Goal: Transaction & Acquisition: Purchase product/service

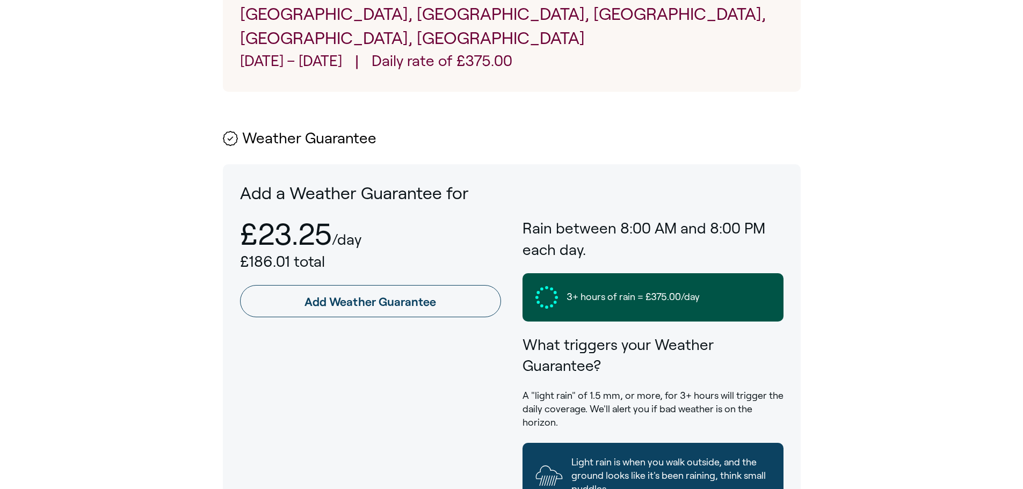
scroll to position [483, 0]
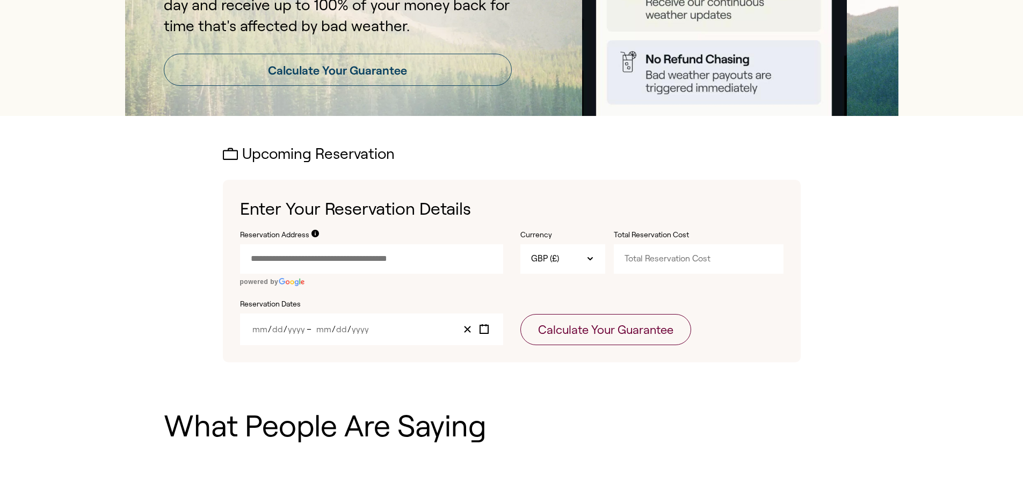
scroll to position [215, 0]
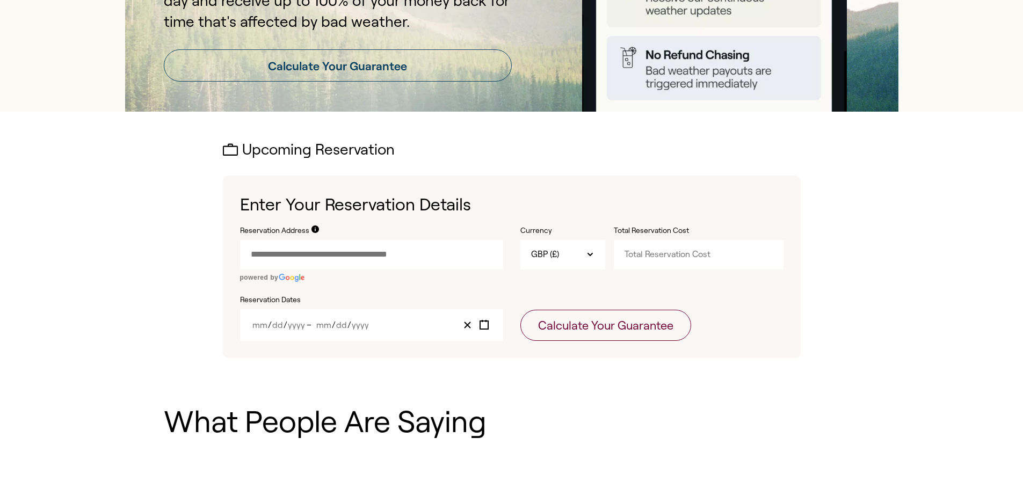
click at [383, 251] on input "Reservation Address" at bounding box center [371, 254] width 263 height 29
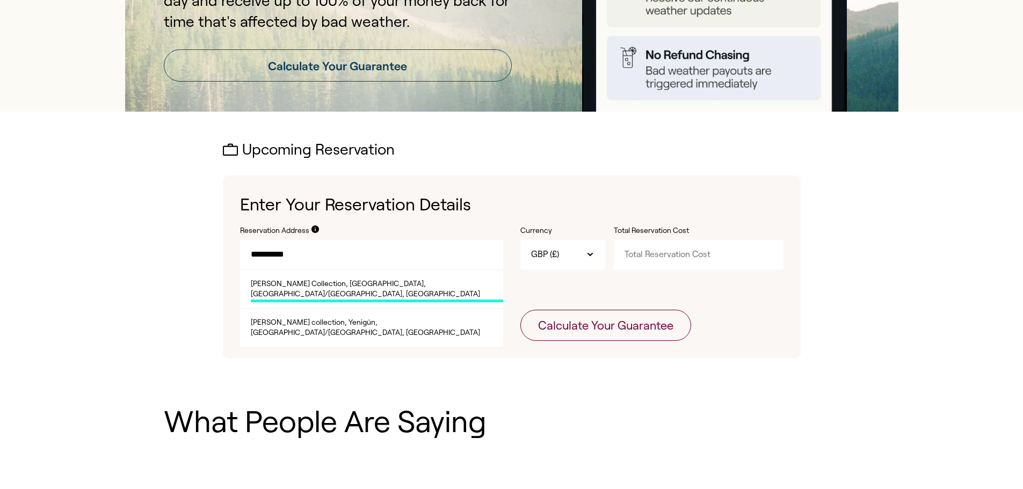
click at [400, 286] on span "[PERSON_NAME] Collection, [GEOGRAPHIC_DATA], [GEOGRAPHIC_DATA]/[GEOGRAPHIC_DATA…" at bounding box center [377, 291] width 252 height 24
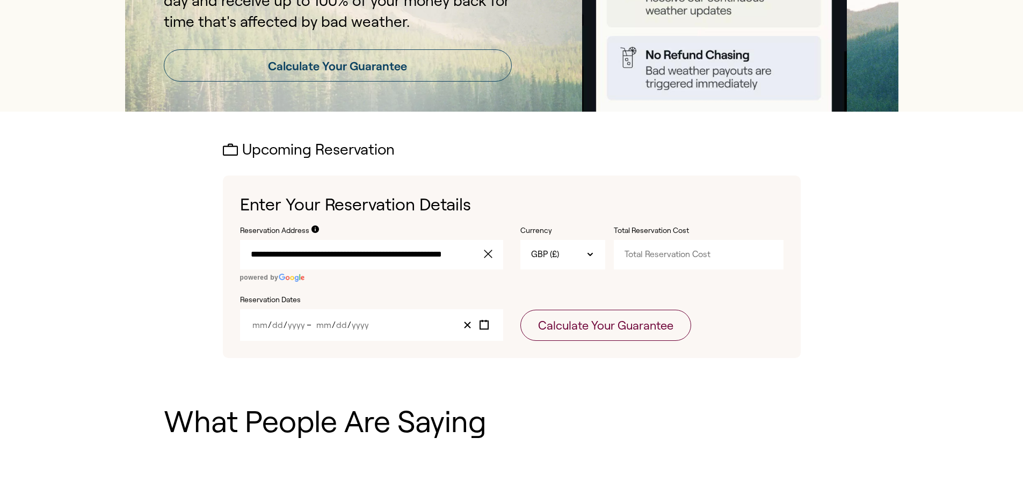
type input "**********"
click at [665, 254] on input "Total Reservation Cost" at bounding box center [699, 254] width 170 height 29
type input "3000"
click at [259, 308] on div "Reservation Dates / / – / /" at bounding box center [371, 318] width 263 height 47
click at [280, 318] on div "/ / – / /" at bounding box center [371, 325] width 263 height 32
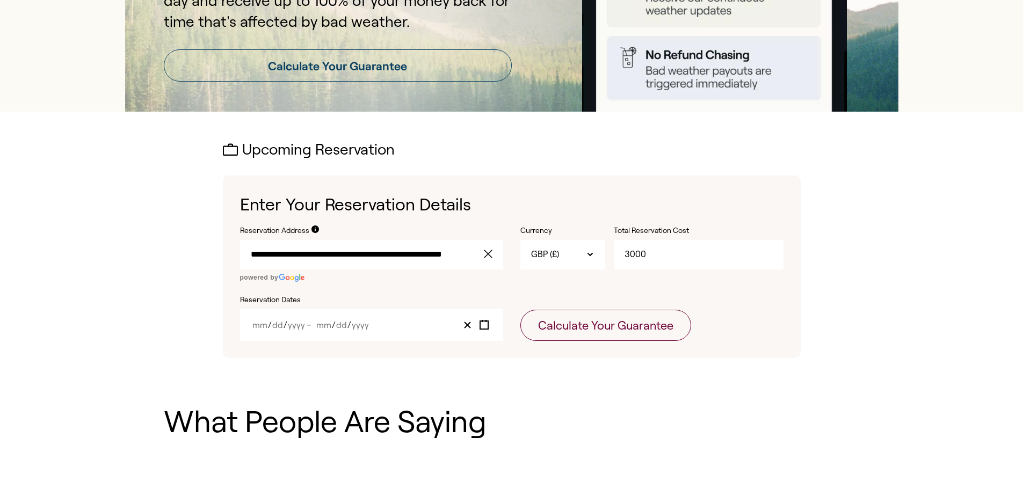
click at [286, 322] on span "/" at bounding box center [286, 325] width 4 height 9
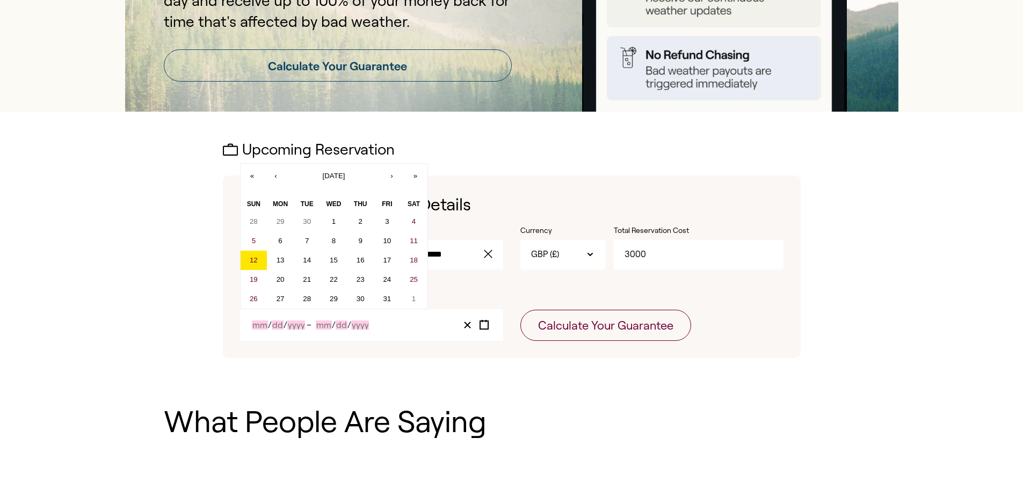
click at [302, 327] on input "Year" at bounding box center [296, 325] width 18 height 9
click at [392, 260] on button "17" at bounding box center [387, 260] width 27 height 19
type input "10"
type input "17"
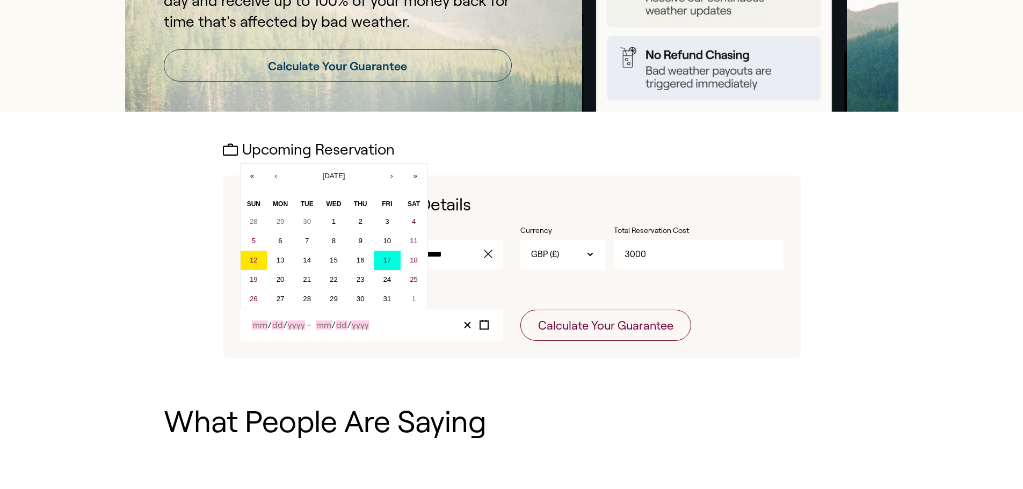
type input "2025"
type input "10"
type input "17"
type input "2025"
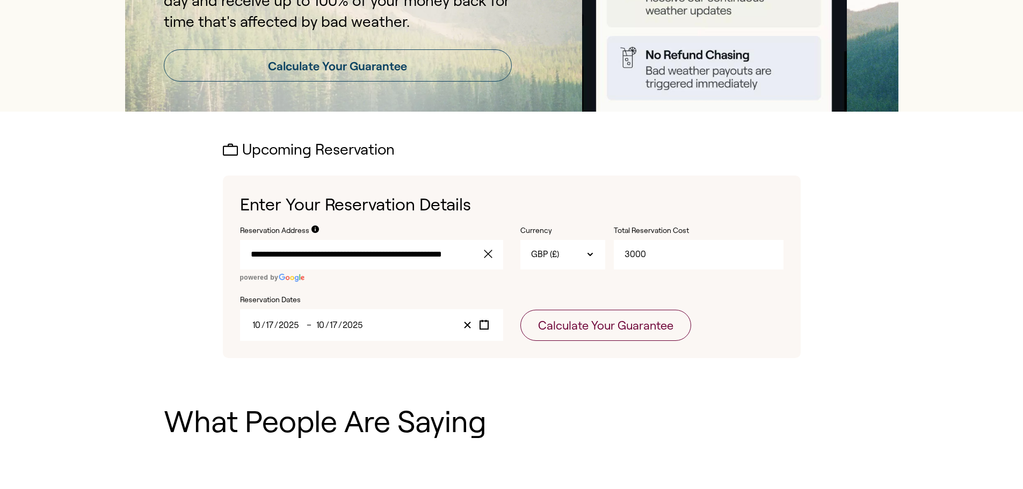
click at [392, 260] on input "**********" at bounding box center [371, 254] width 263 height 29
click at [347, 332] on div "[DATE] [DATE] – [DATE] [DATE]" at bounding box center [371, 325] width 263 height 32
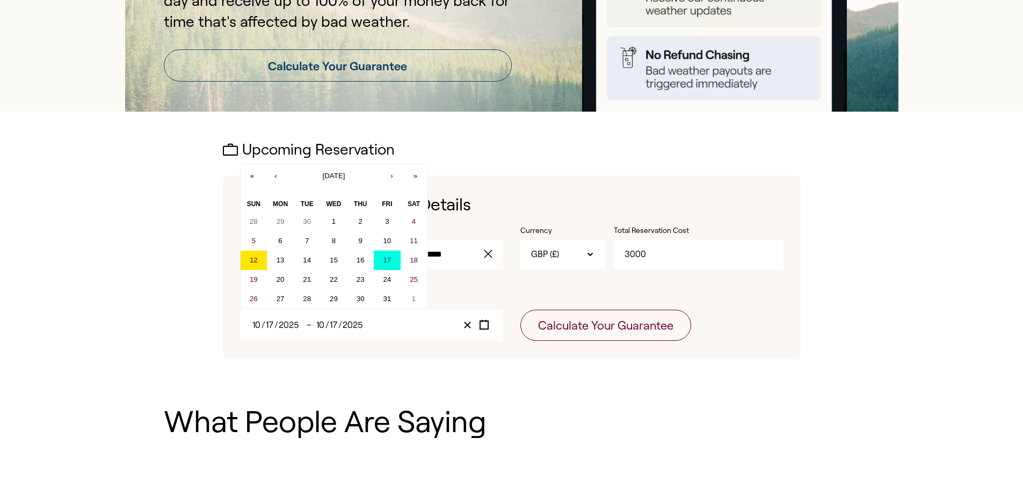
click at [342, 323] on input "2025" at bounding box center [352, 325] width 21 height 9
click at [388, 287] on button "24" at bounding box center [387, 279] width 27 height 19
type input "24"
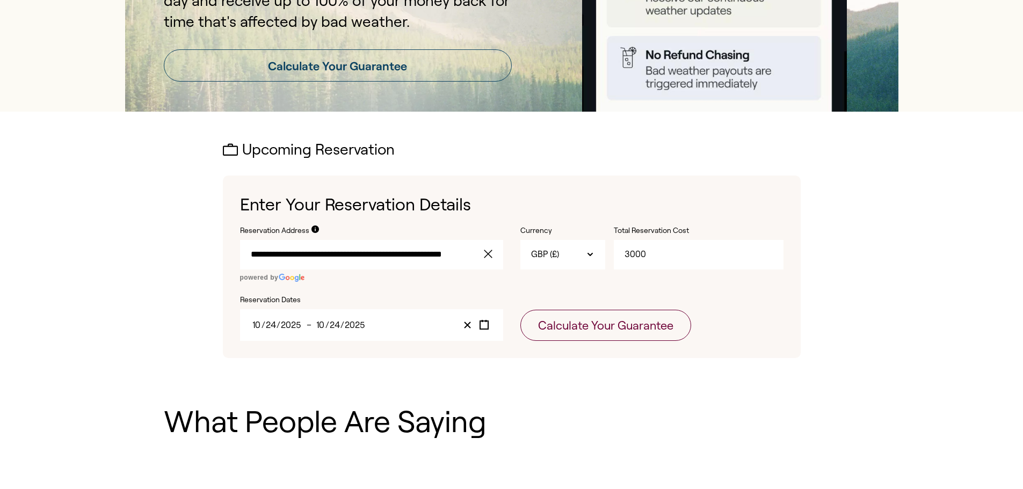
click at [347, 318] on div "[DATE] [DATE] – [DATE] [DATE]" at bounding box center [371, 325] width 263 height 32
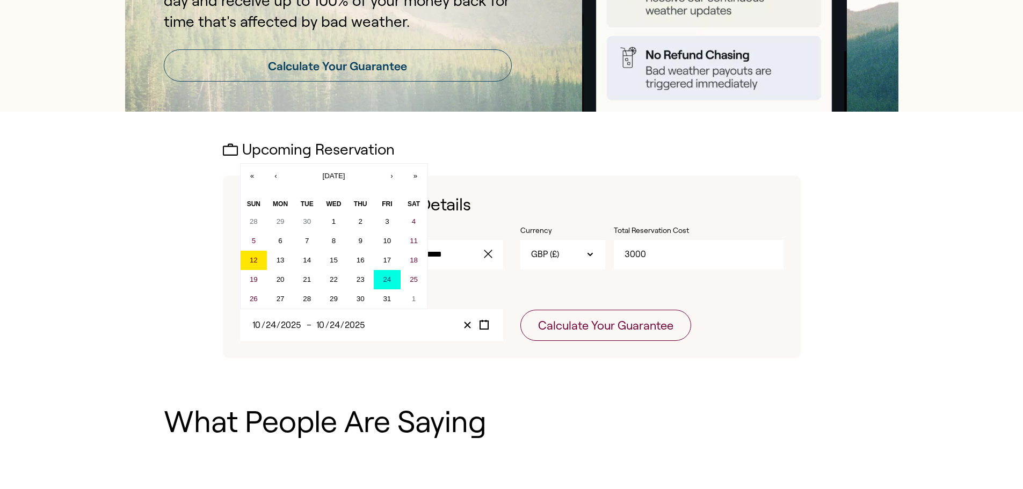
click at [345, 322] on input "2025" at bounding box center [354, 325] width 21 height 9
click at [386, 264] on abbr "17" at bounding box center [387, 260] width 8 height 8
type input "17"
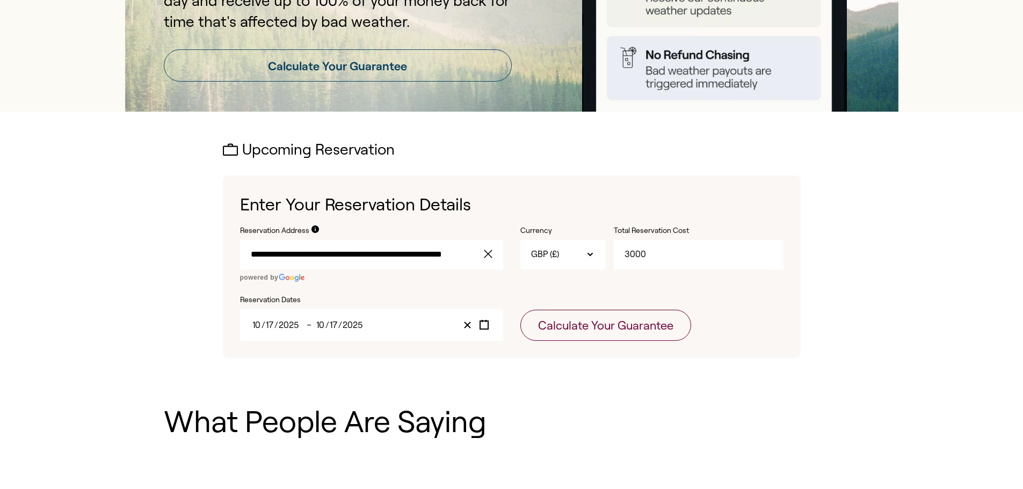
click at [329, 323] on input "17" at bounding box center [333, 325] width 9 height 9
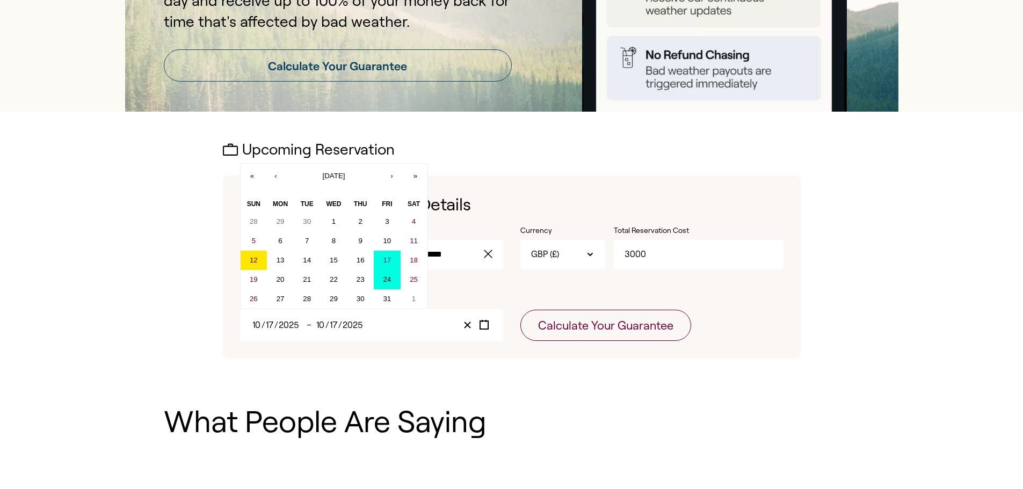
click at [380, 278] on button "24" at bounding box center [387, 279] width 27 height 19
click at [381, 278] on button "24" at bounding box center [387, 279] width 27 height 19
type input "24"
click at [336, 326] on input "24" at bounding box center [334, 325] width 11 height 9
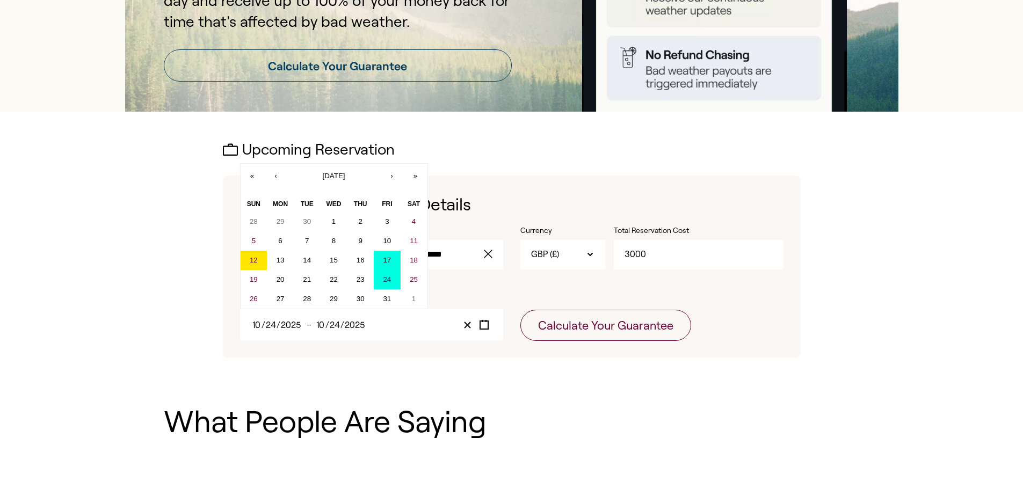
click at [383, 257] on abbr "17" at bounding box center [387, 260] width 8 height 8
click at [384, 257] on abbr "17" at bounding box center [387, 260] width 8 height 8
type input "17"
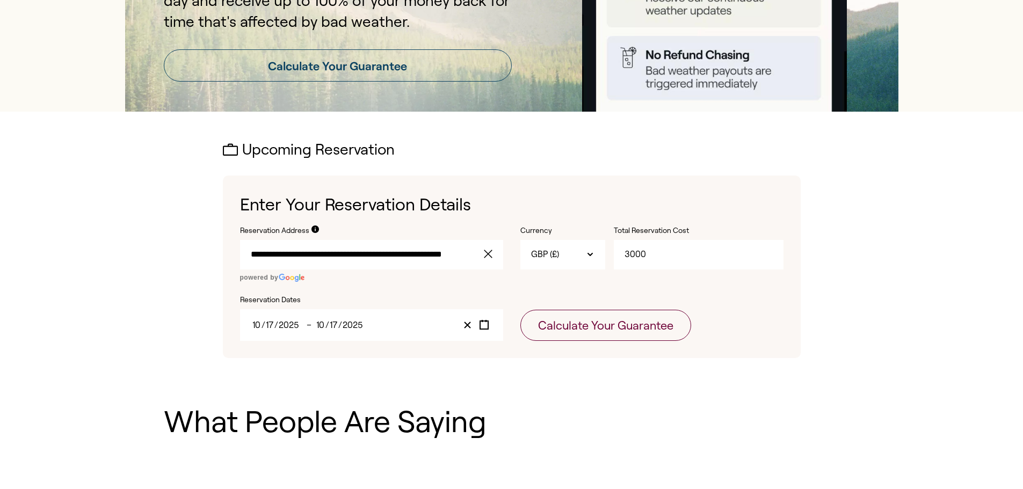
click at [331, 327] on input "17" at bounding box center [333, 325] width 9 height 9
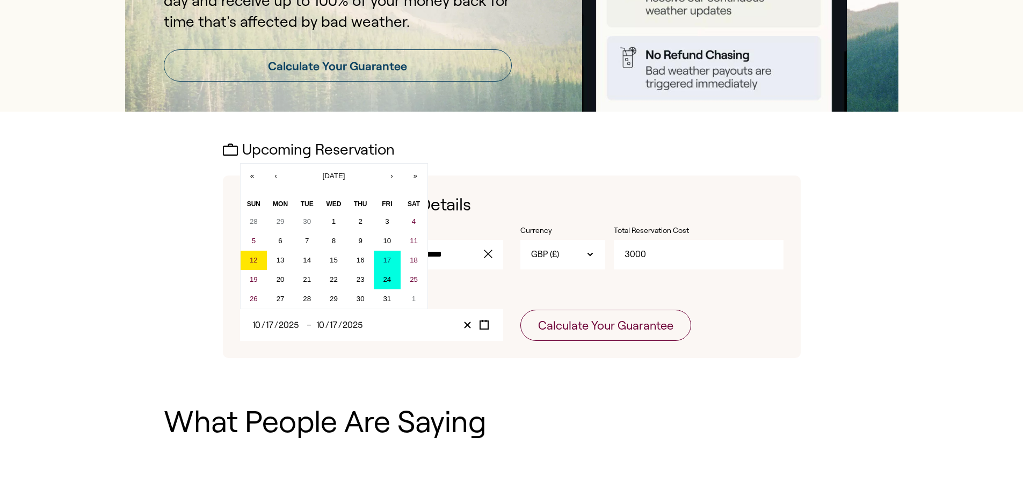
click at [390, 278] on abbr "24" at bounding box center [387, 280] width 8 height 8
type input "24"
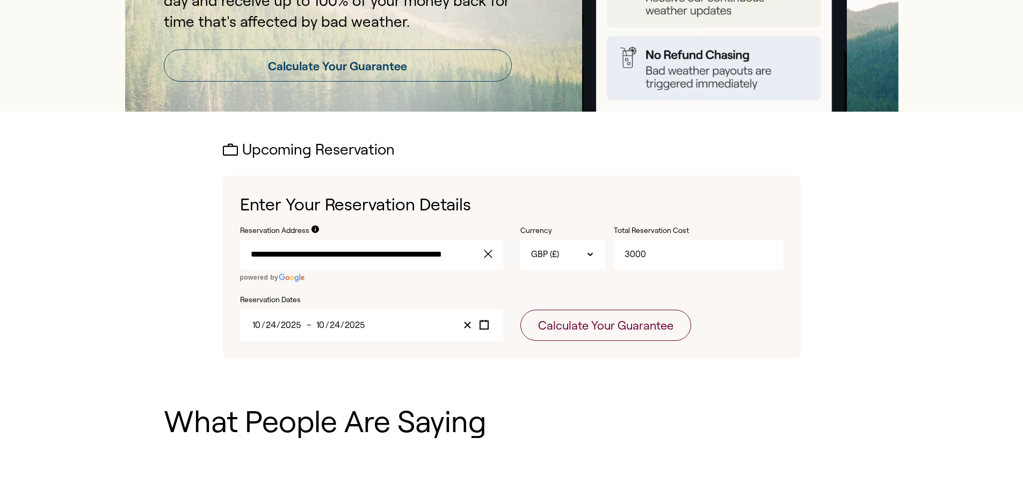
click at [341, 323] on span "/" at bounding box center [342, 325] width 4 height 9
click at [357, 315] on div "[DATE] [DATE] – [DATE] [DATE]" at bounding box center [371, 325] width 263 height 32
click at [358, 322] on input "2025" at bounding box center [354, 325] width 21 height 9
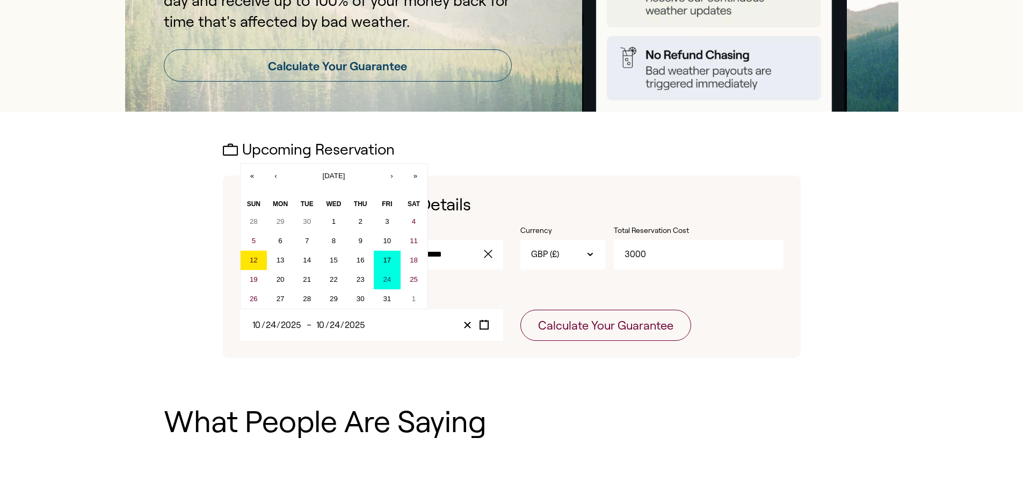
click at [383, 253] on button "17" at bounding box center [387, 260] width 27 height 19
drag, startPoint x: 384, startPoint y: 256, endPoint x: 380, endPoint y: 281, distance: 25.0
click at [380, 281] on div "28 29 30 1 2 3 4 5 6 7 8 9 10 11 12 13 14 15 16 17 18 19 20 21 22 23 24 25 26 2…" at bounding box center [334, 260] width 187 height 97
click at [389, 278] on abbr "24" at bounding box center [387, 280] width 8 height 8
type input "17"
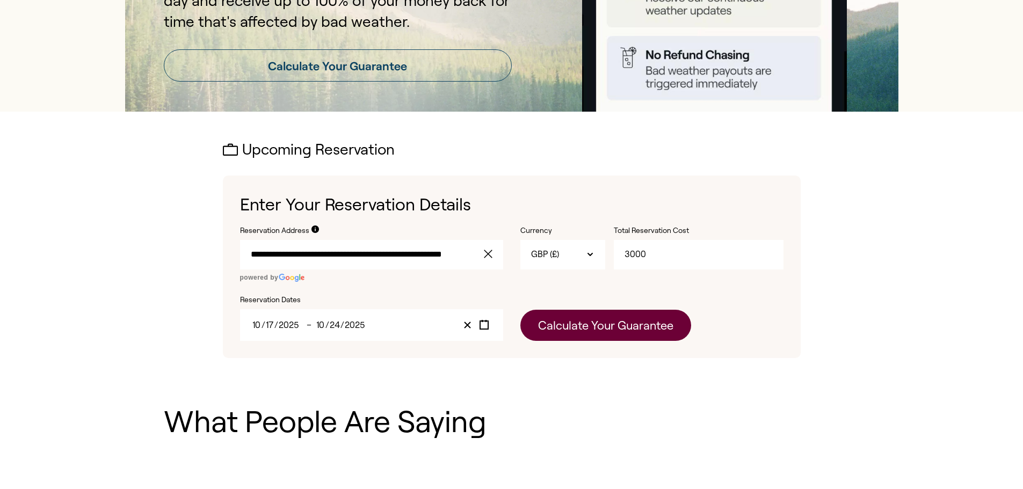
click at [556, 328] on button "Calculate Your Guarantee" at bounding box center [605, 325] width 171 height 31
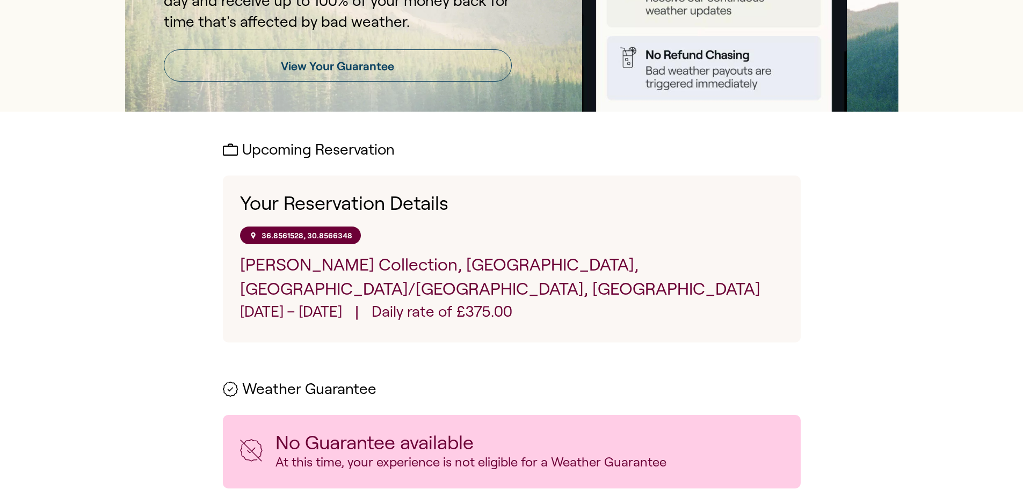
drag, startPoint x: 336, startPoint y: 266, endPoint x: 340, endPoint y: 272, distance: 7.6
click at [336, 266] on p "[PERSON_NAME] Collection, [GEOGRAPHIC_DATA], [GEOGRAPHIC_DATA]/[GEOGRAPHIC_DATA…" at bounding box center [511, 277] width 543 height 48
drag, startPoint x: 378, startPoint y: 267, endPoint x: 279, endPoint y: 183, distance: 130.2
click at [372, 265] on p "[PERSON_NAME] Collection, [GEOGRAPHIC_DATA], [GEOGRAPHIC_DATA]/[GEOGRAPHIC_DATA…" at bounding box center [511, 277] width 543 height 48
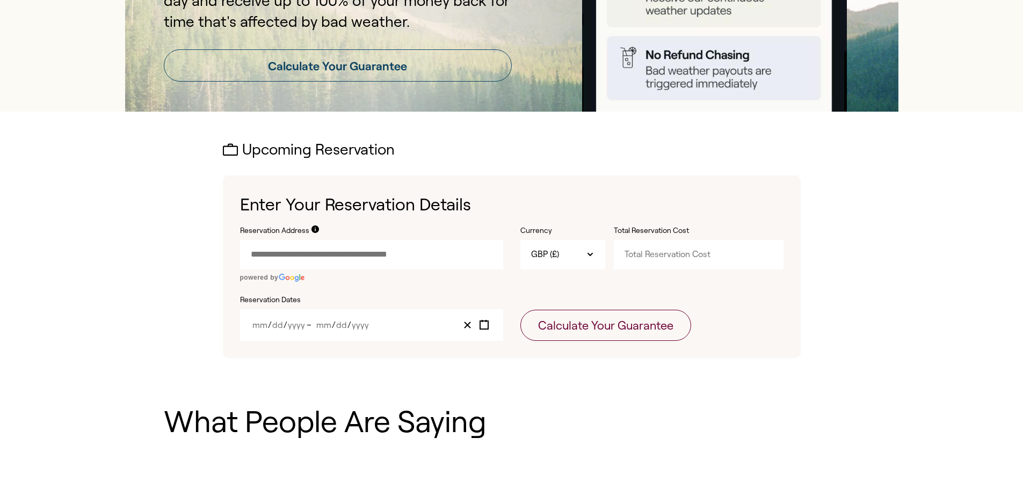
click at [365, 251] on input "Reservation Address" at bounding box center [371, 254] width 263 height 29
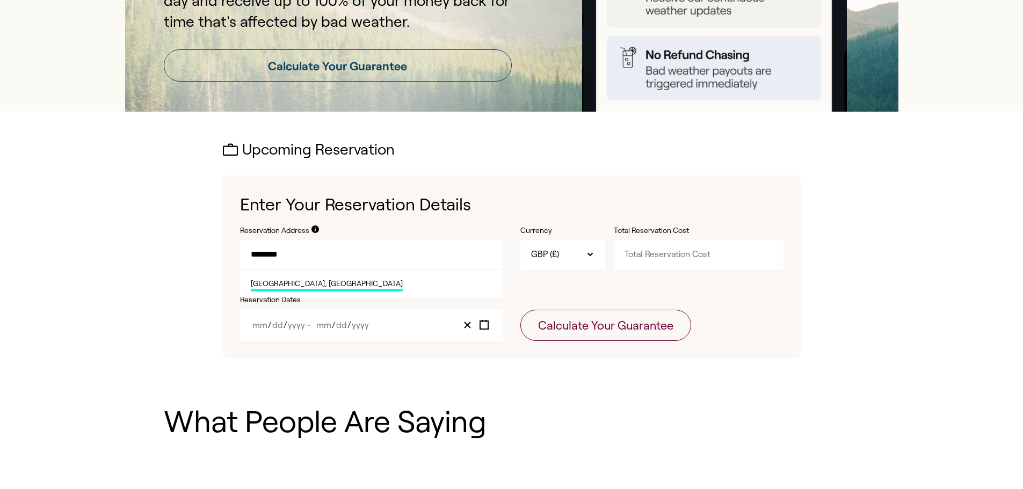
click at [358, 282] on li "[GEOGRAPHIC_DATA], [GEOGRAPHIC_DATA]" at bounding box center [371, 284] width 263 height 28
type input "**********"
click at [694, 267] on input "Total Reservation Cost" at bounding box center [699, 254] width 170 height 29
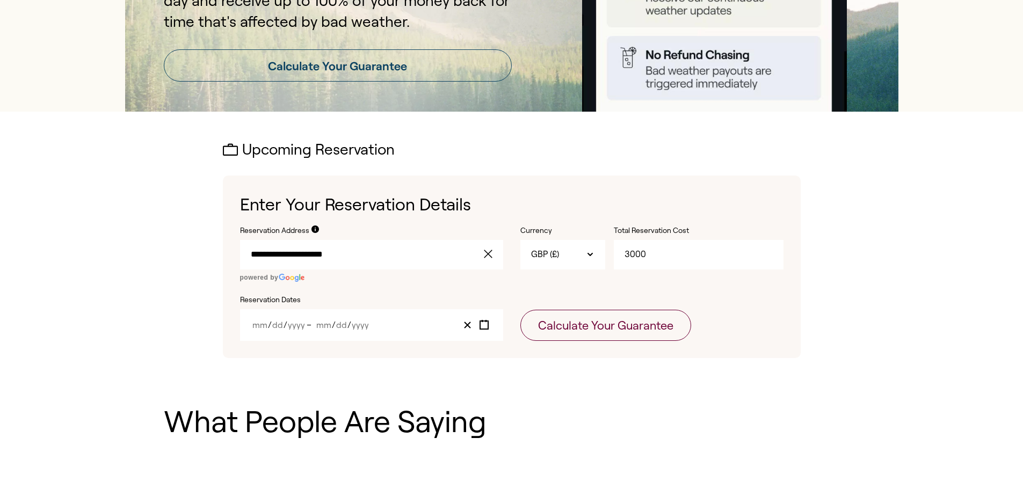
type input "3000"
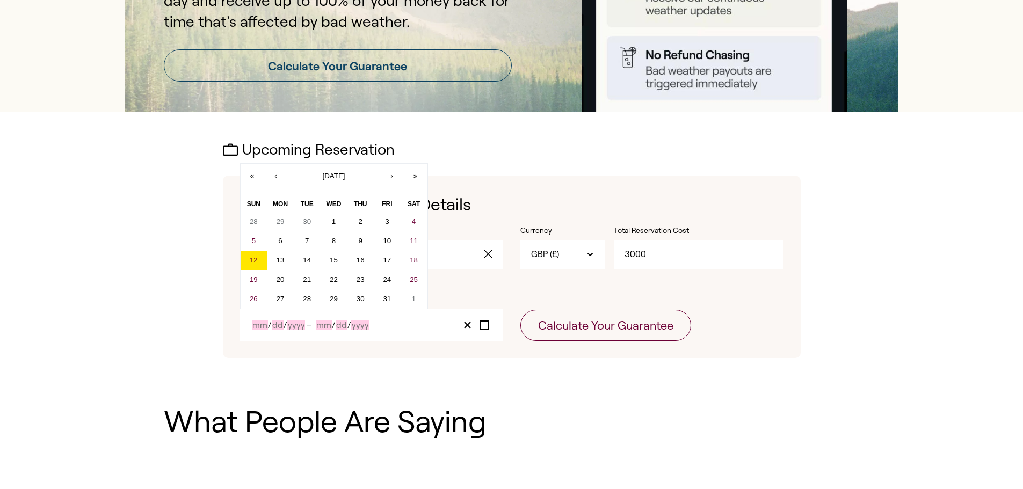
click at [328, 325] on input "Month" at bounding box center [324, 325] width 16 height 9
click at [391, 263] on abbr "17" at bounding box center [387, 260] width 8 height 8
drag, startPoint x: 392, startPoint y: 264, endPoint x: 394, endPoint y: 279, distance: 14.7
click at [394, 279] on div "28 29 30 1 2 3 4 5 6 7 8 9 10 11 12 13 14 15 16 17 18 19 20 21 22 23 24 25 26 2…" at bounding box center [334, 260] width 187 height 97
drag, startPoint x: 387, startPoint y: 265, endPoint x: 386, endPoint y: 275, distance: 10.2
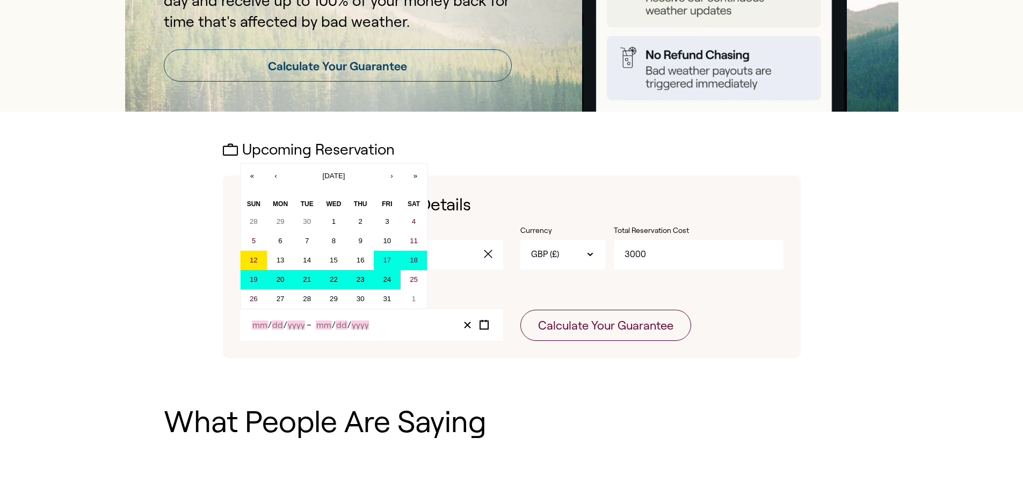
click at [386, 275] on div "28 29 30 1 2 3 4 5 6 7 8 9 10 11 12 13 14 15 16 17 18 19 20 21 22 23 24 25 26 2…" at bounding box center [334, 260] width 187 height 97
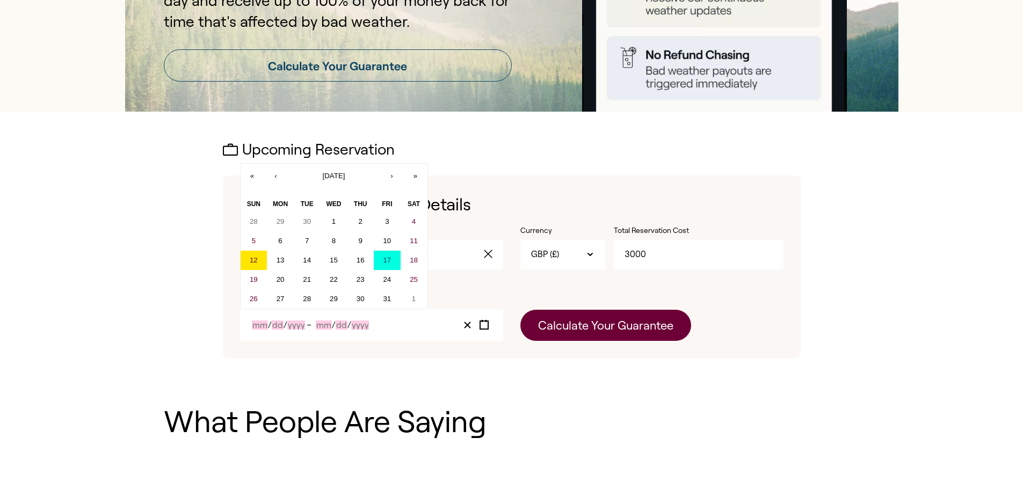
click at [571, 323] on button "Calculate Your Guarantee" at bounding box center [605, 325] width 171 height 31
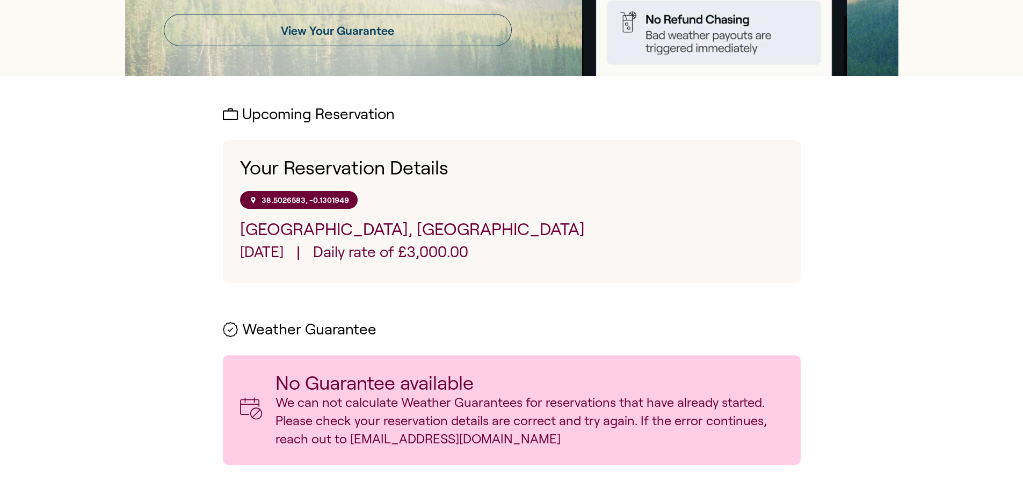
scroll to position [269, 0]
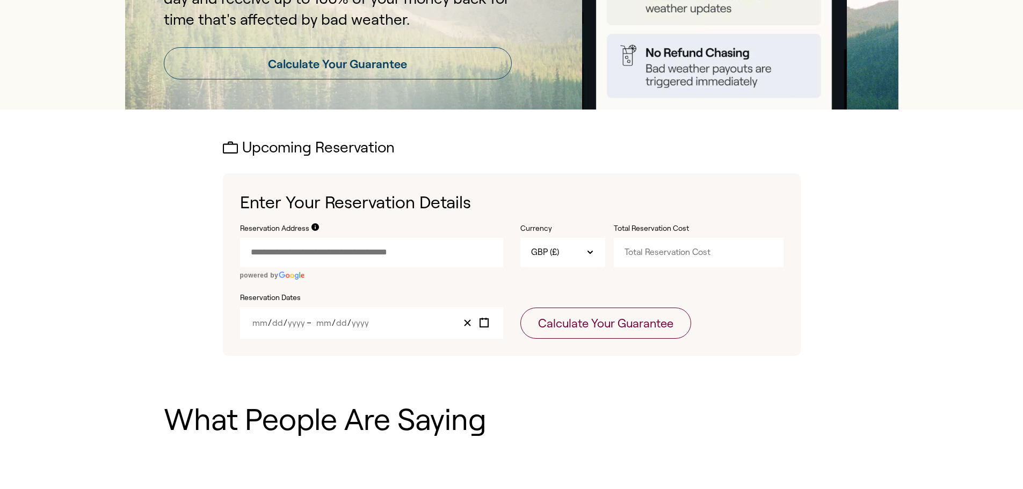
scroll to position [215, 0]
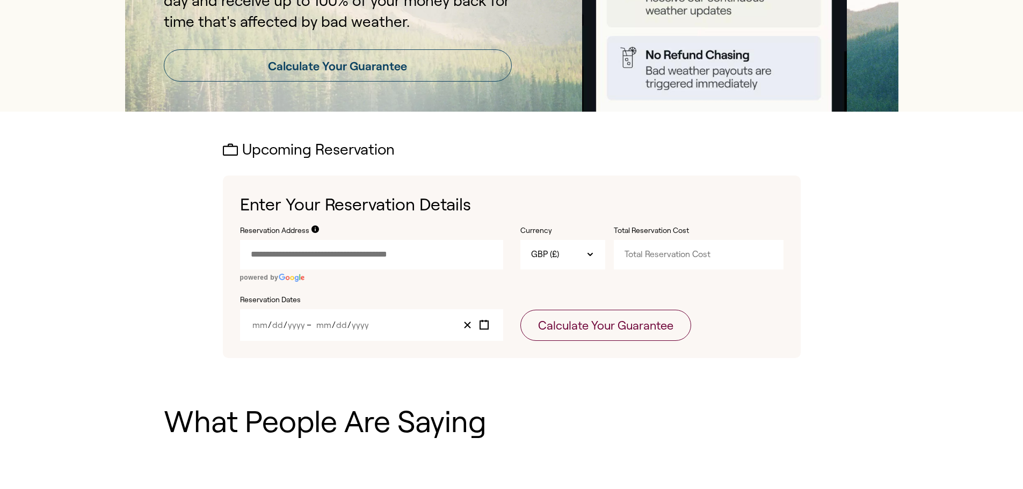
click at [356, 259] on input "Reservation Address" at bounding box center [371, 254] width 263 height 29
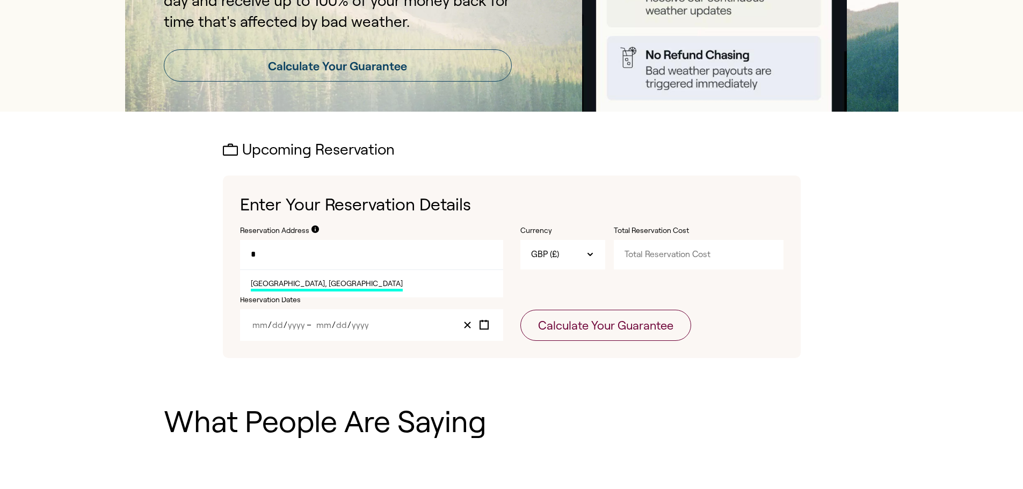
type input "*"
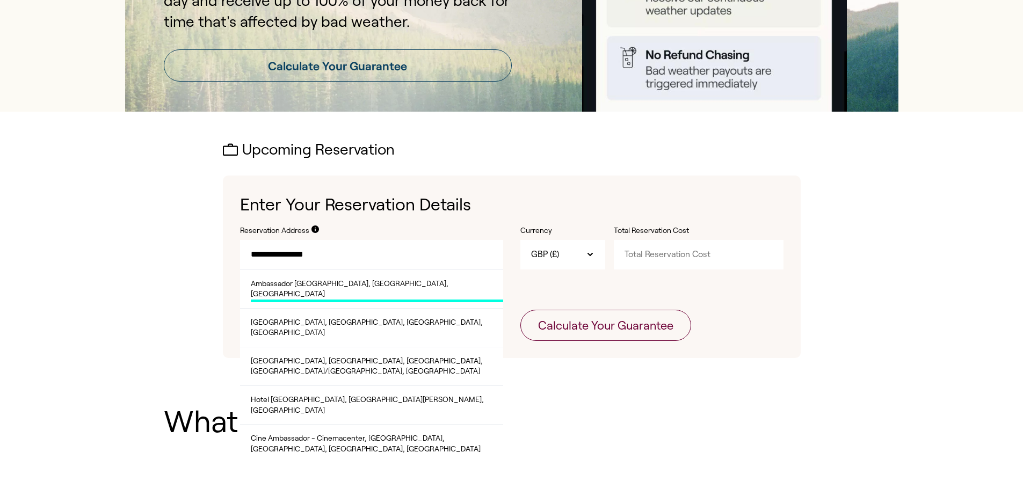
click at [353, 287] on span "Ambassador [GEOGRAPHIC_DATA], [GEOGRAPHIC_DATA], [GEOGRAPHIC_DATA]" at bounding box center [377, 291] width 252 height 24
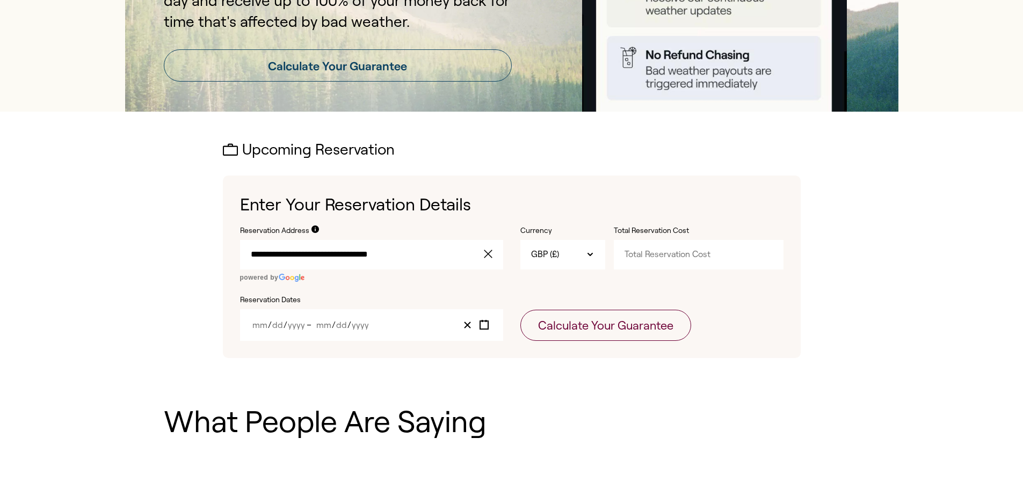
type input "**********"
click at [638, 258] on input "Total Reservation Cost" at bounding box center [699, 254] width 170 height 29
type input "2500"
click at [350, 332] on div "/ / – / /" at bounding box center [371, 325] width 263 height 32
click at [308, 331] on div "/ / – / /" at bounding box center [371, 325] width 263 height 32
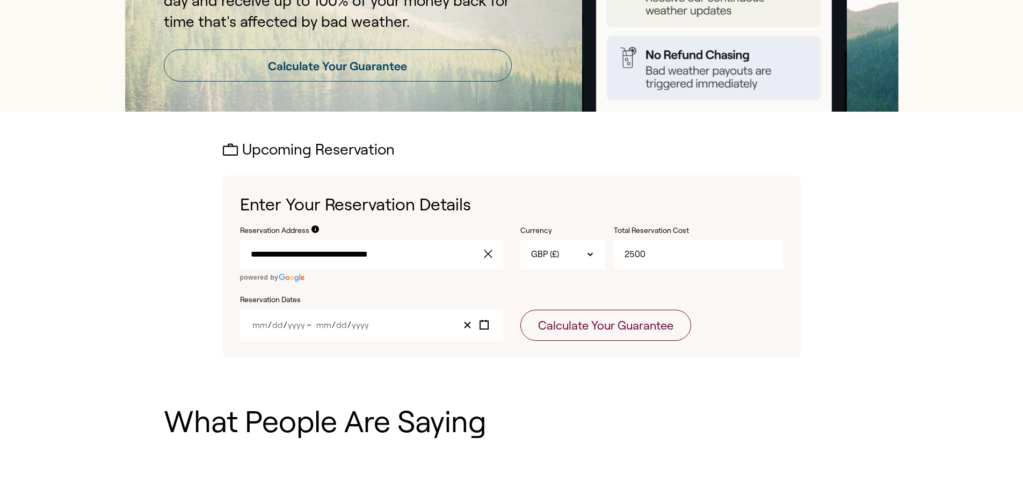
click at [299, 324] on input "Year" at bounding box center [296, 325] width 18 height 9
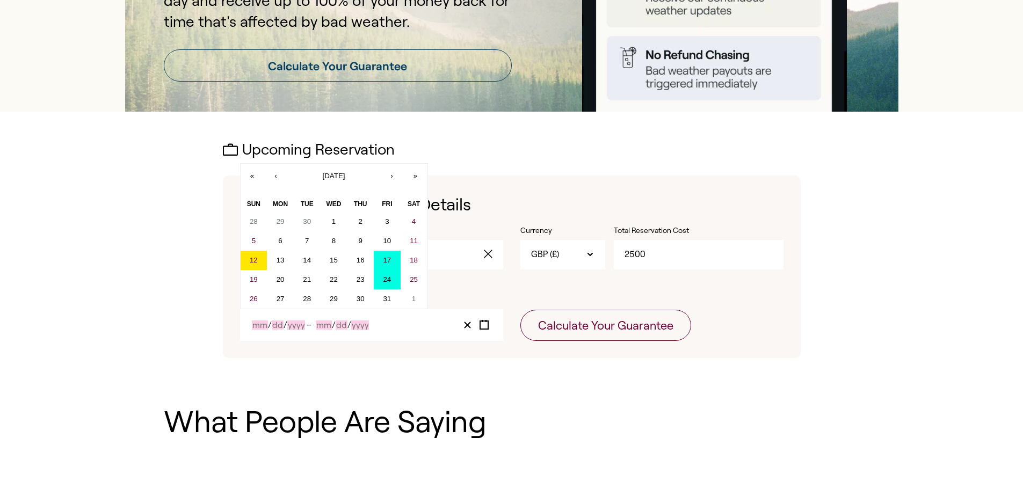
drag, startPoint x: 383, startPoint y: 262, endPoint x: 390, endPoint y: 278, distance: 17.6
click at [390, 278] on div "28 29 30 1 2 3 4 5 6 7 8 9 10 11 12 13 14 15 16 17 18 19 20 21 22 23 24 25 26 2…" at bounding box center [334, 260] width 187 height 97
click at [389, 260] on abbr "17" at bounding box center [387, 260] width 8 height 8
drag, startPoint x: 388, startPoint y: 260, endPoint x: 381, endPoint y: 277, distance: 18.5
click at [381, 277] on div "28 29 30 1 2 3 4 5 6 7 8 9 10 11 12 13 14 15 16 17 18 19 20 21 22 23 24 25 26 2…" at bounding box center [334, 260] width 187 height 97
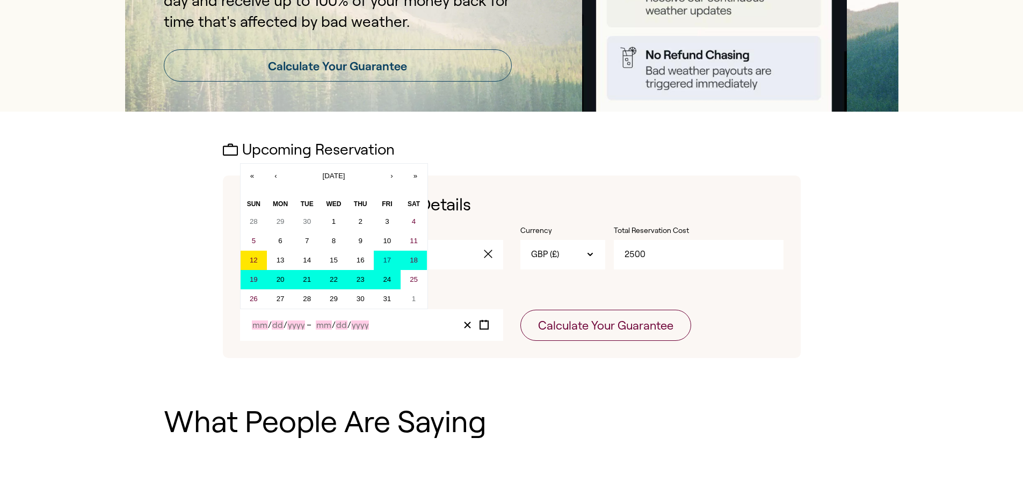
click at [385, 277] on abbr "24" at bounding box center [387, 280] width 8 height 8
type input "10"
type input "17"
type input "2025"
type input "10"
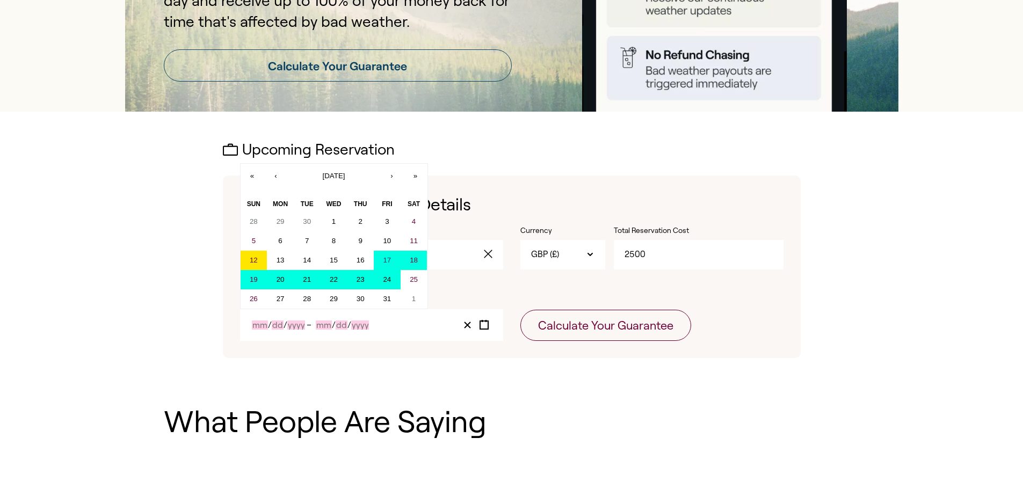
type input "24"
type input "2025"
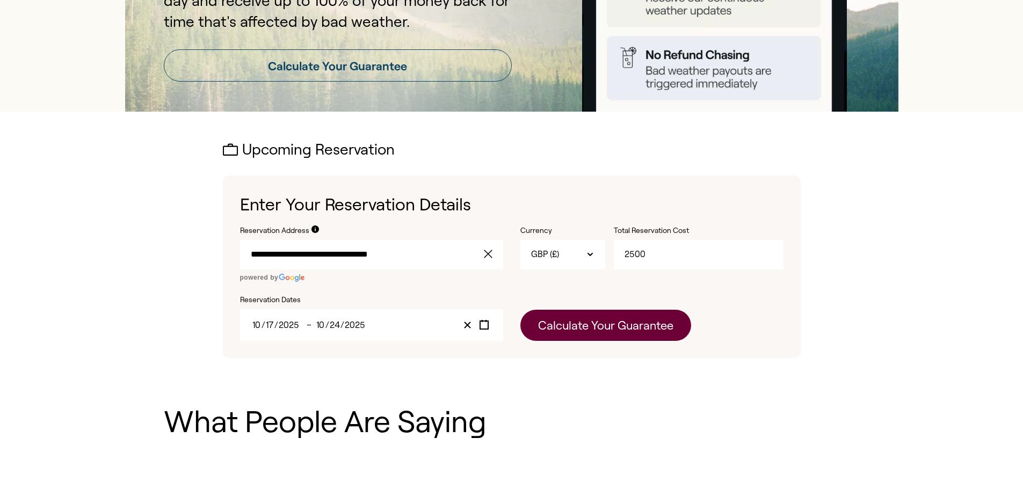
click at [567, 322] on button "Calculate Your Guarantee" at bounding box center [605, 325] width 171 height 31
